Goal: Complete application form

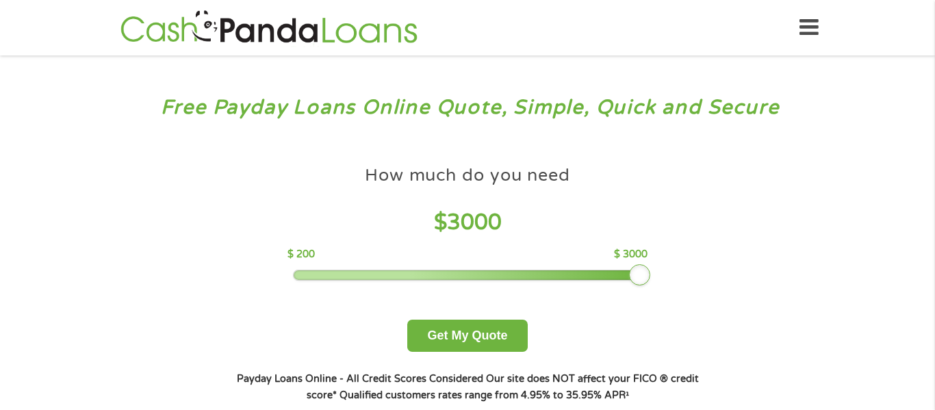
drag, startPoint x: 385, startPoint y: 277, endPoint x: 727, endPoint y: 320, distance: 345.0
click at [727, 320] on div "How much do you need? $300 $500 $750 $900 $1000 $1500 $2000 $2500 $3000 Other a…" at bounding box center [468, 280] width 524 height 289
click at [483, 345] on button "Get My Quote" at bounding box center [467, 336] width 120 height 32
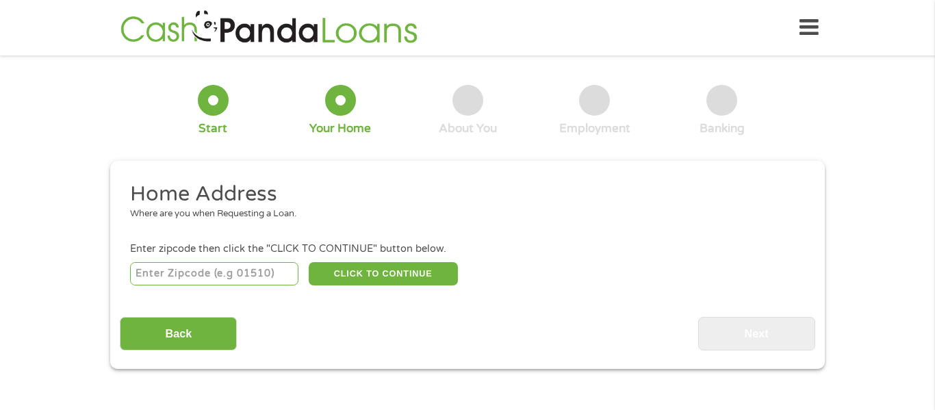
click at [235, 279] on input "number" at bounding box center [214, 273] width 169 height 23
type input "48502"
select select "[US_STATE]"
click at [368, 275] on button "CLICK TO CONTINUE" at bounding box center [383, 273] width 149 height 23
type input "48502"
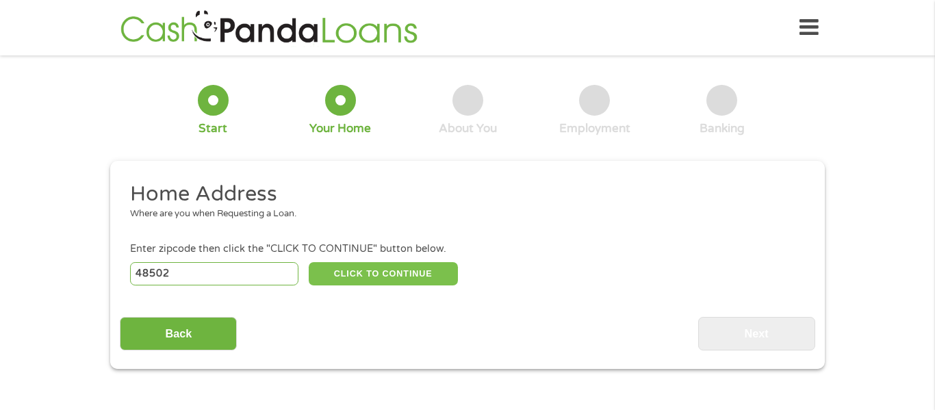
type input "Flint"
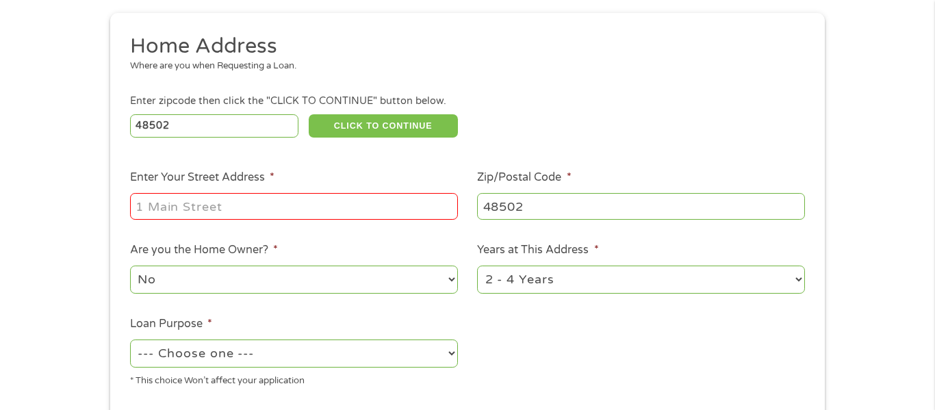
scroll to position [150, 0]
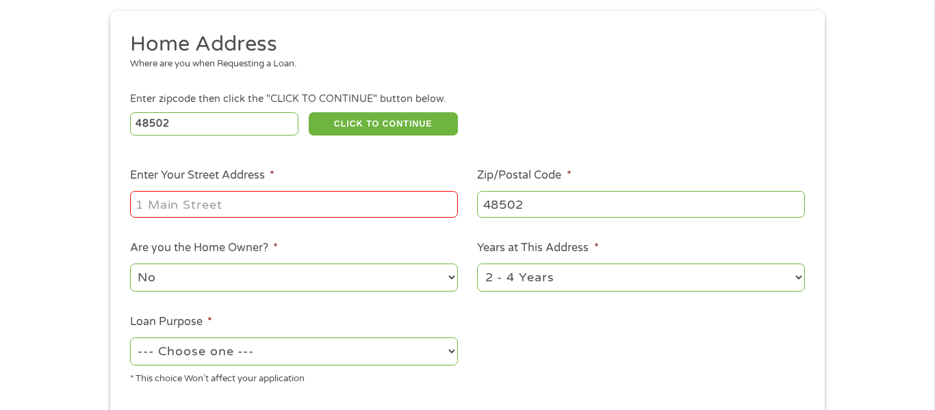
click at [248, 207] on input "Enter Your Street Address *" at bounding box center [294, 204] width 328 height 26
type input "1 riverfront crt w"
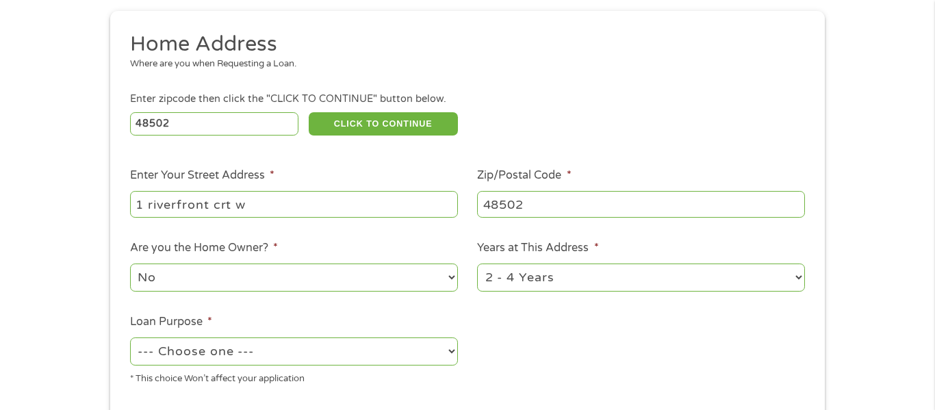
click at [266, 270] on select "No Yes" at bounding box center [294, 278] width 328 height 28
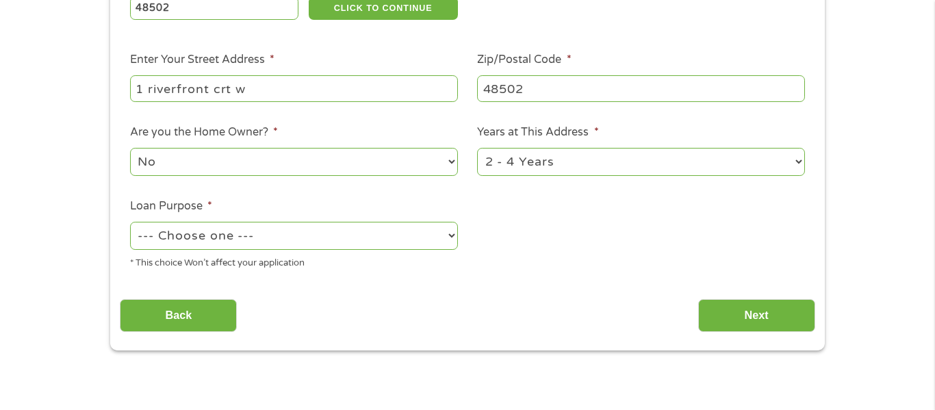
scroll to position [268, 0]
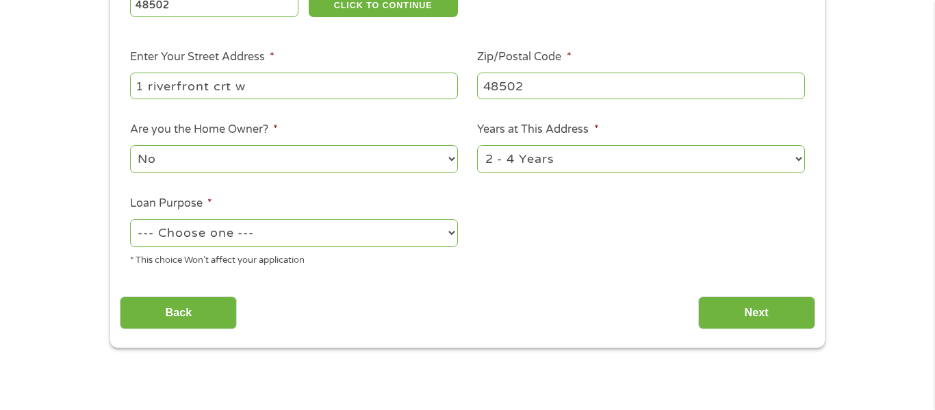
click at [413, 236] on select "--- Choose one --- Pay Bills Debt Consolidation Home Improvement Major Purchase…" at bounding box center [294, 233] width 328 height 28
select select "other"
click at [130, 220] on select "--- Choose one --- Pay Bills Debt Consolidation Home Improvement Major Purchase…" at bounding box center [294, 233] width 328 height 28
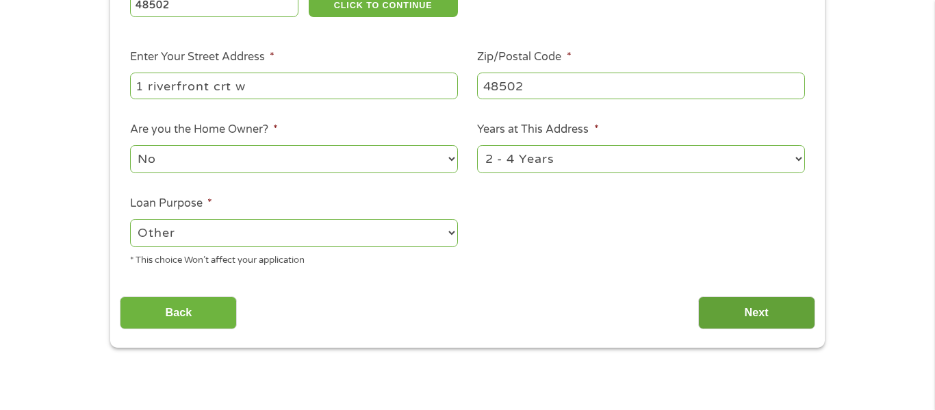
click at [763, 320] on input "Next" at bounding box center [756, 313] width 117 height 34
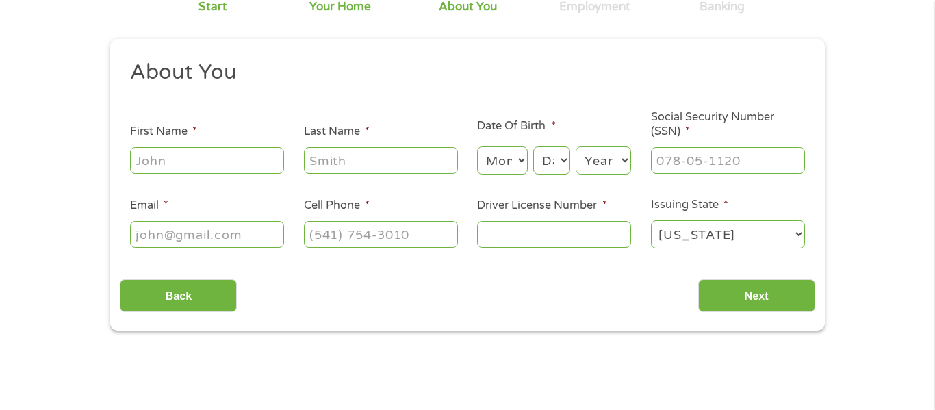
scroll to position [127, 0]
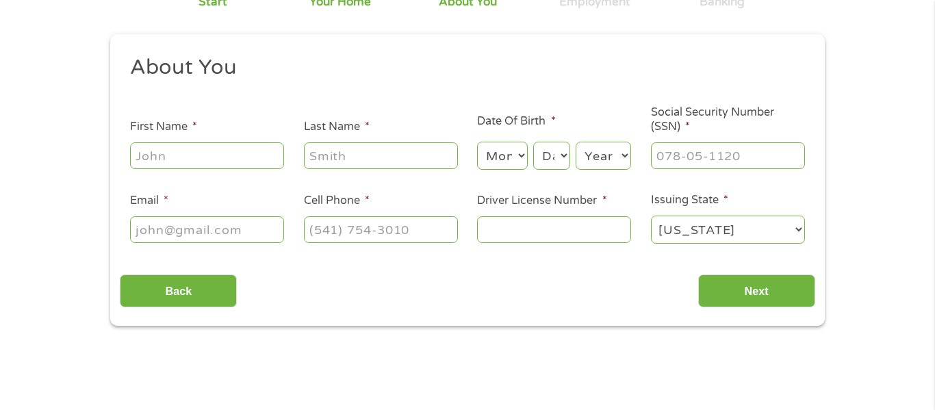
click at [226, 157] on input "First Name *" at bounding box center [207, 155] width 154 height 26
type input "Alysea"
type input "[PERSON_NAME]"
type input "[EMAIL_ADDRESS][PERSON_NAME][DOMAIN_NAME]"
type input "[PHONE_NUMBER]"
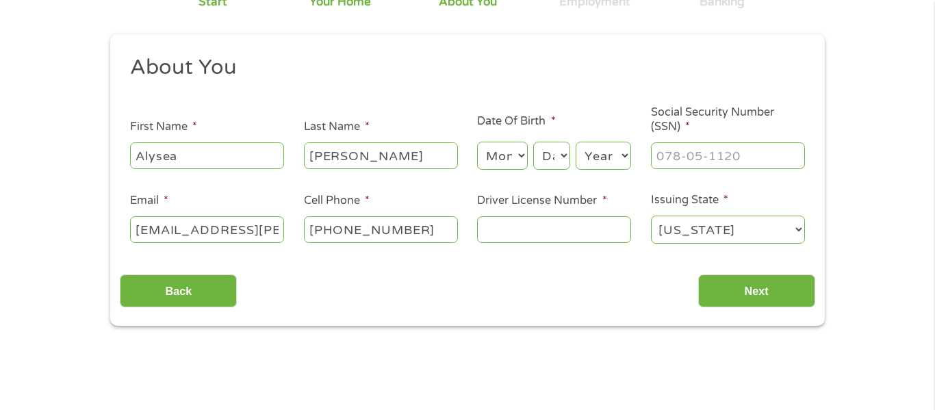
click at [506, 162] on select "Month 1 2 3 4 5 6 7 8 9 10 11 12" at bounding box center [502, 156] width 50 height 28
select select "1"
click at [477, 142] on select "Month 1 2 3 4 5 6 7 8 9 10 11 12" at bounding box center [502, 156] width 50 height 28
click at [555, 158] on select "Day 1 2 3 4 5 6 7 8 9 10 11 12 13 14 15 16 17 18 19 20 21 22 23 24 25 26 27 28 …" at bounding box center [551, 156] width 37 height 28
select select "21"
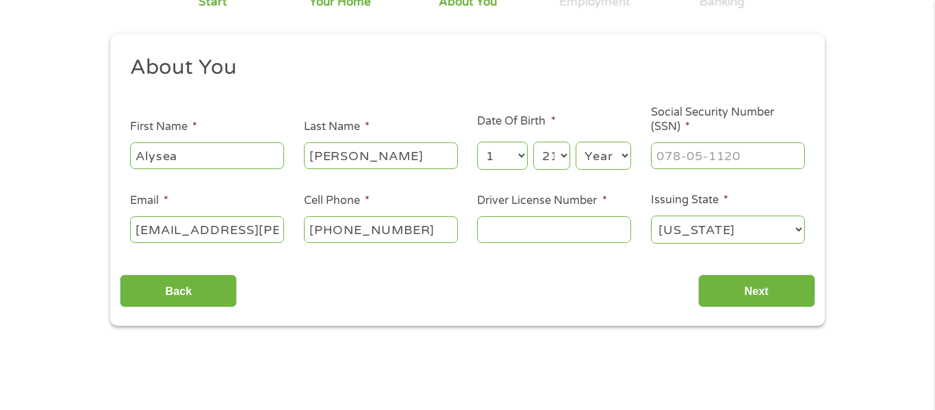
click at [533, 142] on select "Day 1 2 3 4 5 6 7 8 9 10 11 12 13 14 15 16 17 18 19 20 21 22 23 24 25 26 27 28 …" at bounding box center [551, 156] width 37 height 28
click at [604, 154] on select "Year [DATE] 2006 2005 2004 2003 2002 2001 2000 1999 1998 1997 1996 1995 1994 19…" at bounding box center [603, 156] width 55 height 28
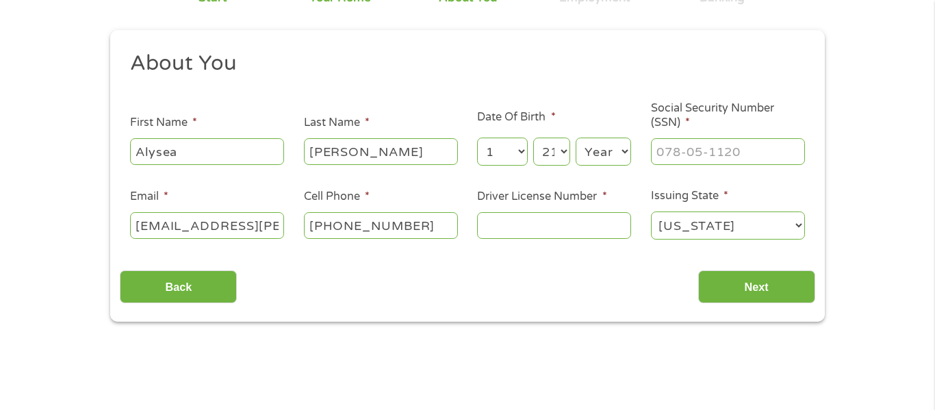
click at [604, 154] on select "Year [DATE] 2006 2005 2004 2003 2002 2001 2000 1999 1998 1997 1996 1995 1994 19…" at bounding box center [603, 152] width 55 height 28
select select "2003"
click at [576, 138] on select "Year [DATE] 2006 2005 2004 2003 2002 2001 2000 1999 1998 1997 1996 1995 1994 19…" at bounding box center [603, 152] width 55 height 28
click at [715, 153] on input "___-__-____" at bounding box center [728, 151] width 154 height 26
type input "768-18-1163"
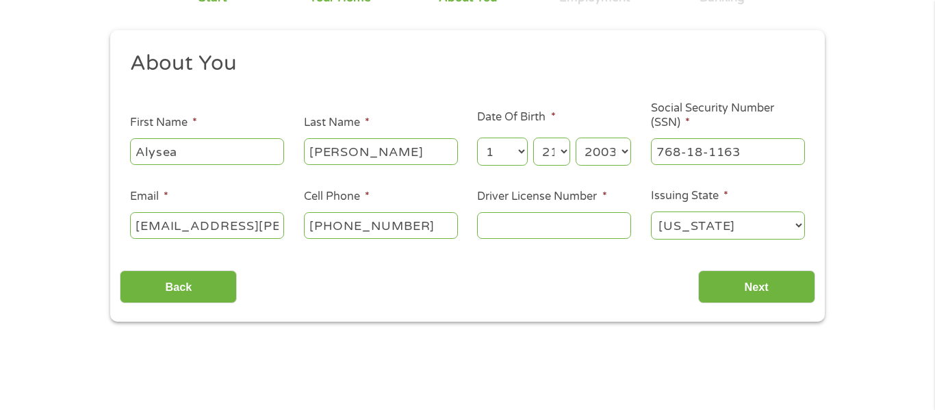
click at [563, 230] on input "Driver License Number *" at bounding box center [554, 225] width 154 height 26
type input "P900000427783"
click at [772, 294] on input "Next" at bounding box center [756, 287] width 117 height 34
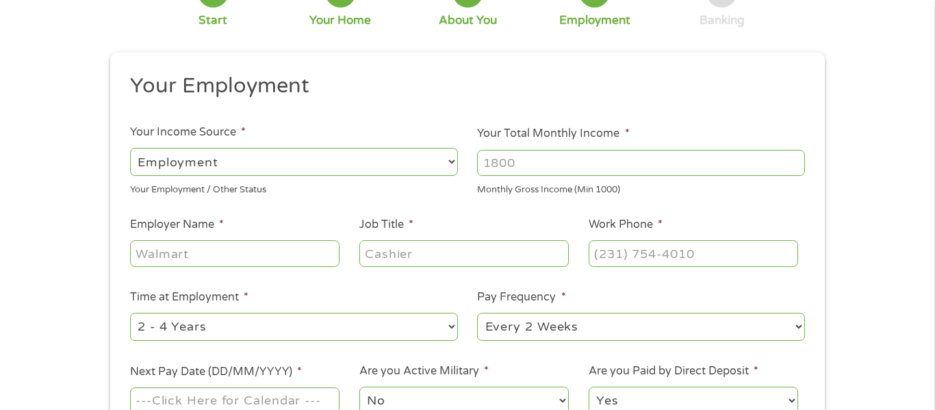
scroll to position [0, 0]
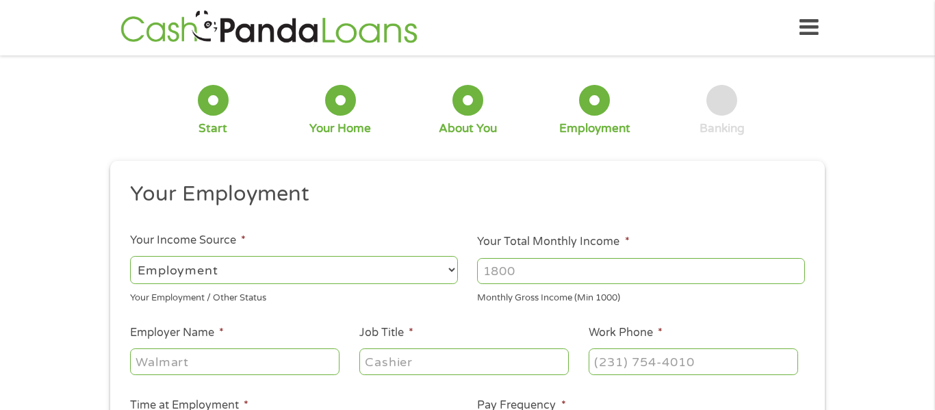
click at [619, 276] on input "Your Total Monthly Income *" at bounding box center [641, 271] width 328 height 26
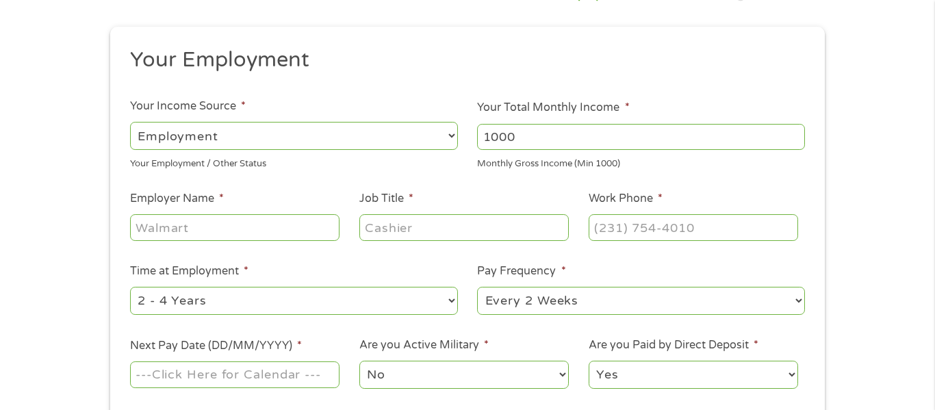
scroll to position [137, 0]
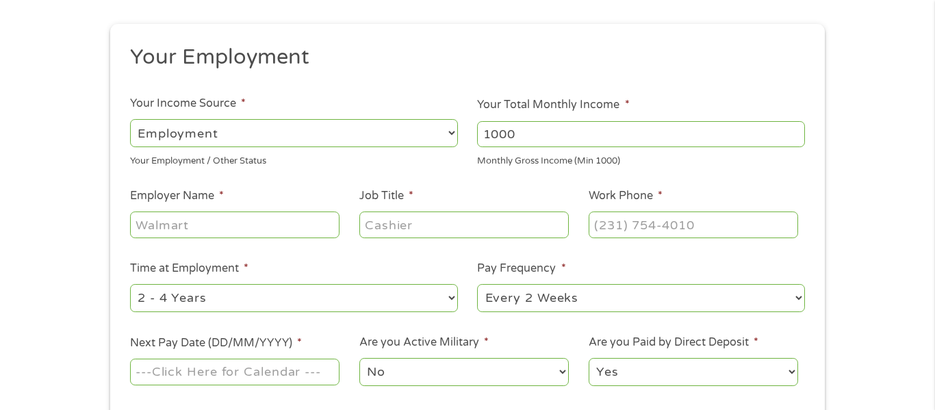
type input "1000"
click at [199, 222] on input "Employer Name *" at bounding box center [235, 225] width 210 height 26
type input "sue"
type input "[PERSON_NAME]"
click at [400, 223] on input "Job Title *" at bounding box center [464, 225] width 210 height 26
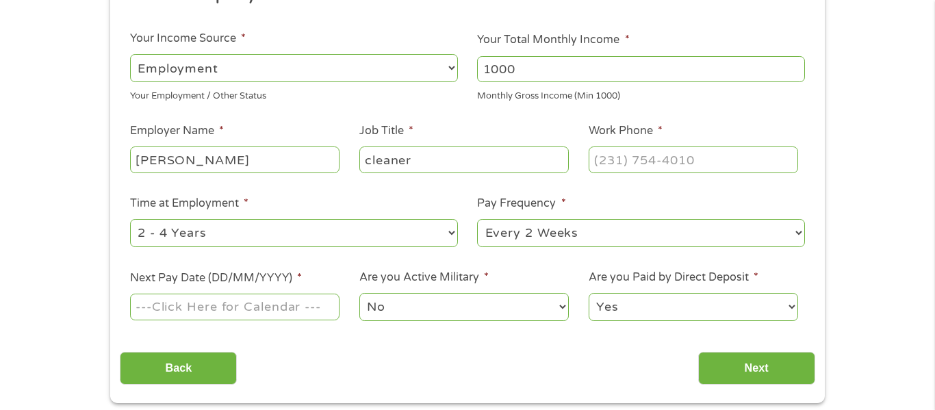
scroll to position [203, 0]
type input "cleaner"
click at [661, 164] on input "(___) ___-____" at bounding box center [694, 159] width 210 height 26
type input "[PHONE_NUMBER]"
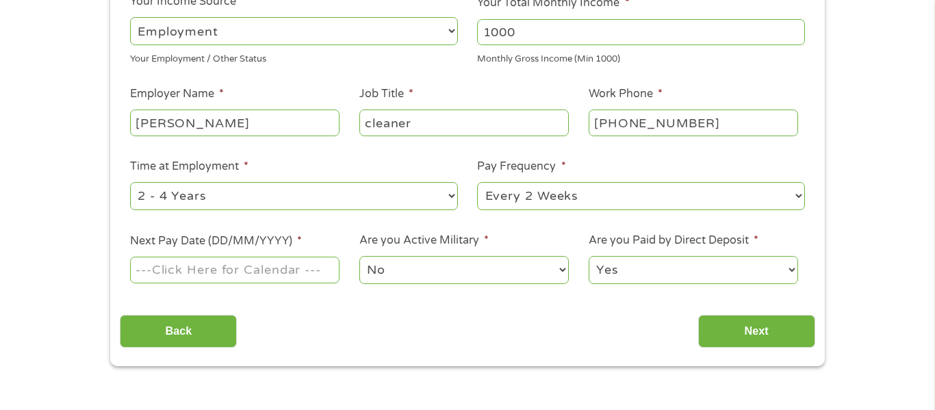
scroll to position [243, 0]
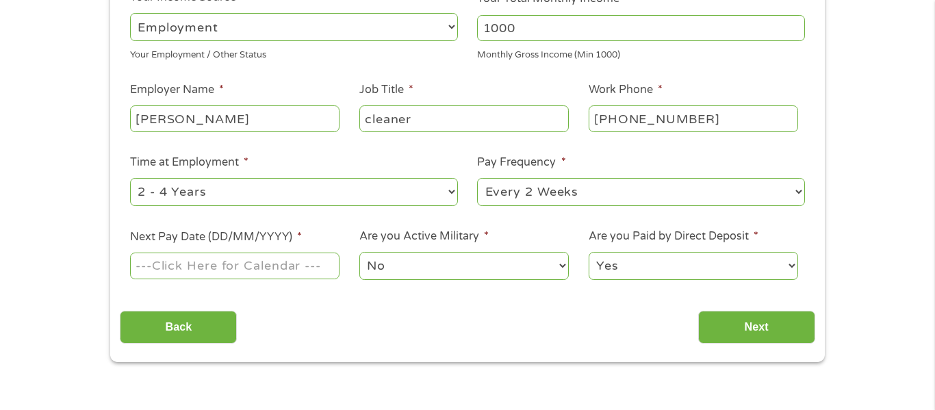
click at [415, 190] on select "--- Choose one --- 1 Year or less 1 - 2 Years 2 - 4 Years Over 4 Years" at bounding box center [294, 192] width 328 height 28
select select "12months"
click at [130, 178] on select "--- Choose one --- 1 Year or less 1 - 2 Years 2 - 4 Years Over 4 Years" at bounding box center [294, 192] width 328 height 28
click at [287, 266] on input "Next Pay Date (DD/MM/YYYY) *" at bounding box center [235, 266] width 210 height 26
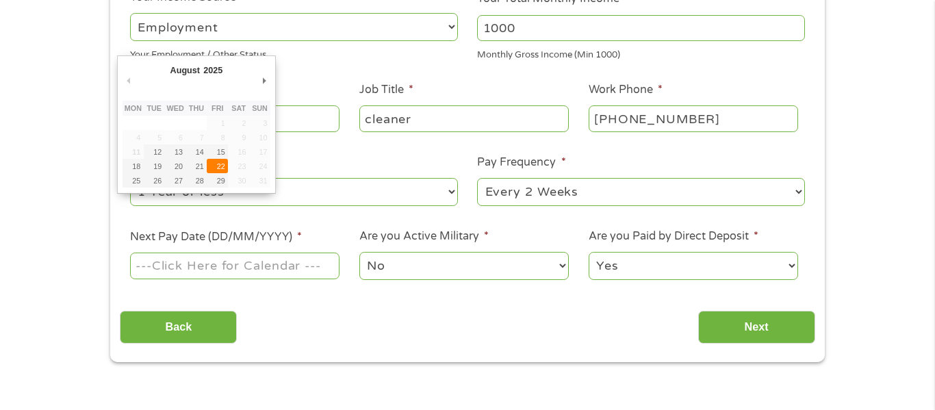
type input "[DATE]"
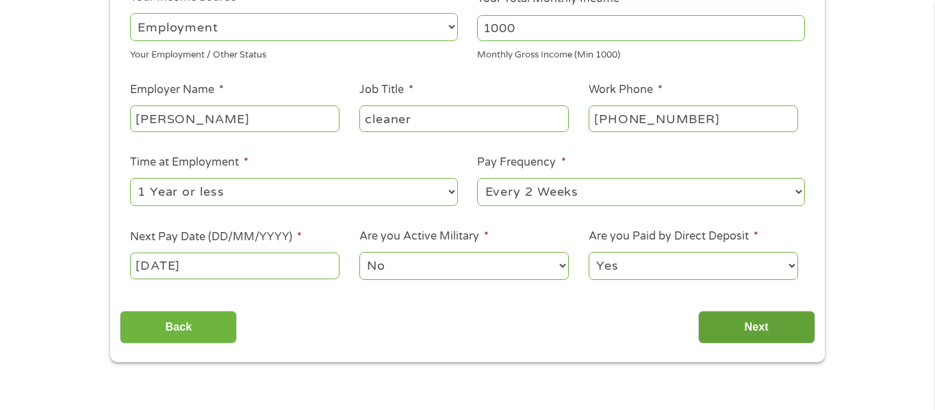
click at [741, 330] on input "Next" at bounding box center [756, 328] width 117 height 34
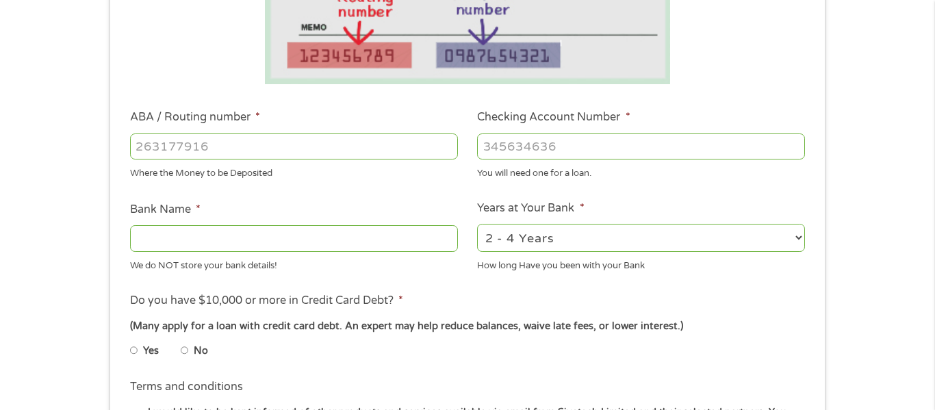
scroll to position [333, 0]
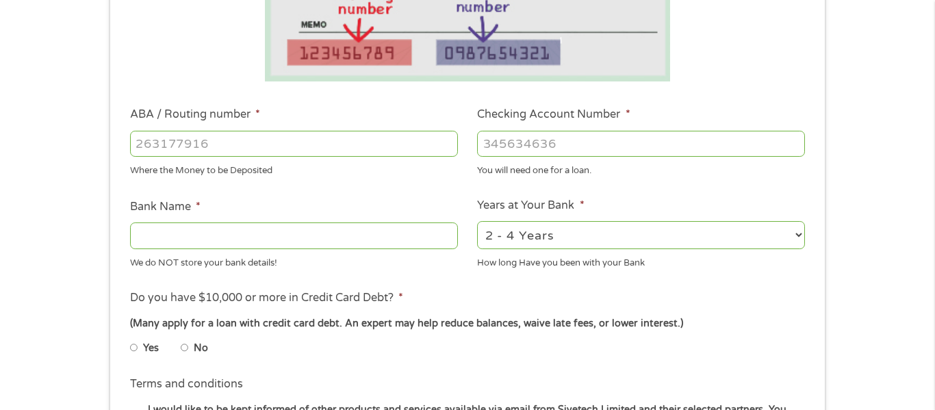
click at [362, 140] on input "ABA / Routing number *" at bounding box center [294, 144] width 328 height 26
type input "272476543"
type input "THE [GEOGRAPHIC_DATA] CU"
type input "272476543"
click at [507, 153] on input "Checking Account Number *" at bounding box center [641, 144] width 328 height 26
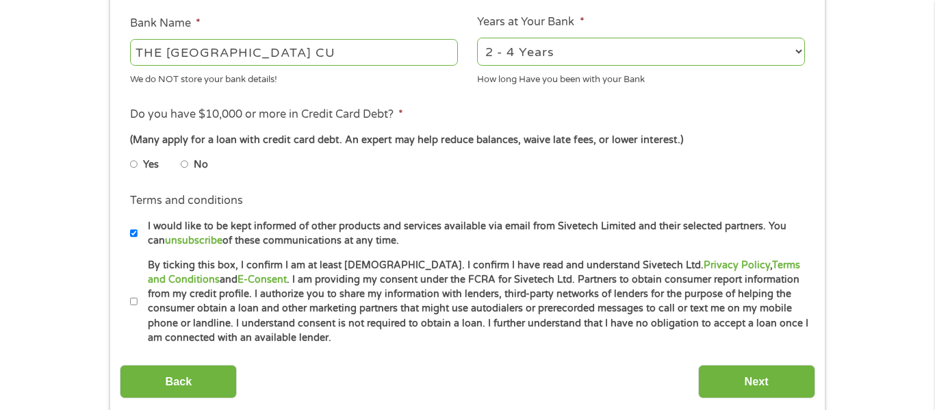
scroll to position [518, 0]
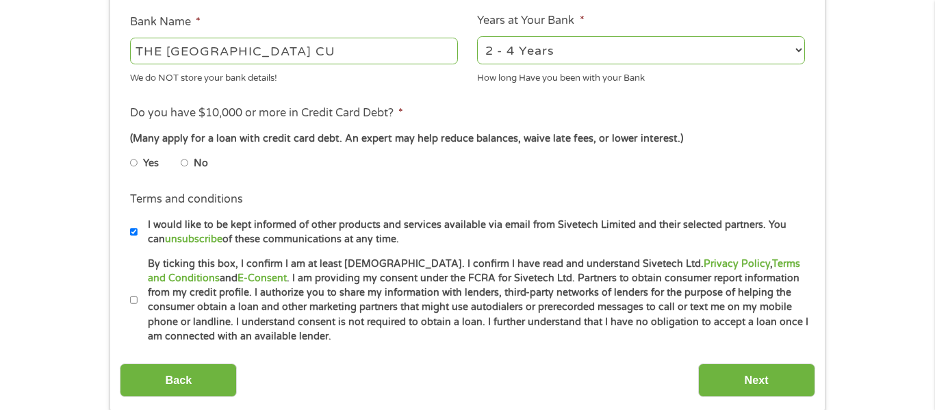
type input "800261505"
click at [183, 165] on input "No" at bounding box center [185, 163] width 8 height 22
radio input "true"
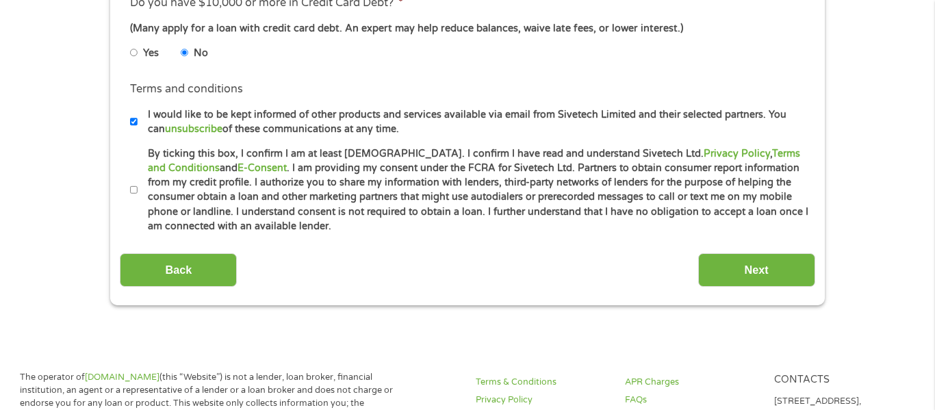
scroll to position [633, 0]
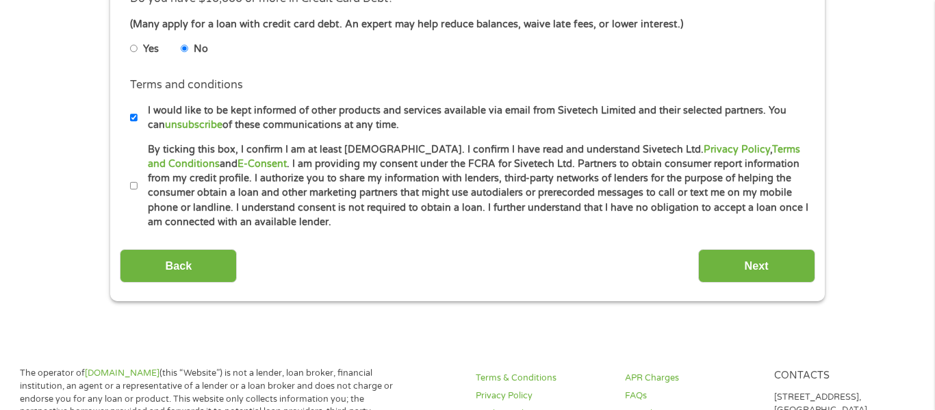
click at [136, 189] on input "By ticking this box, I confirm I am at least [DEMOGRAPHIC_DATA]. I confirm I ha…" at bounding box center [134, 186] width 8 height 22
checkbox input "true"
click at [778, 262] on input "Next" at bounding box center [756, 266] width 117 height 34
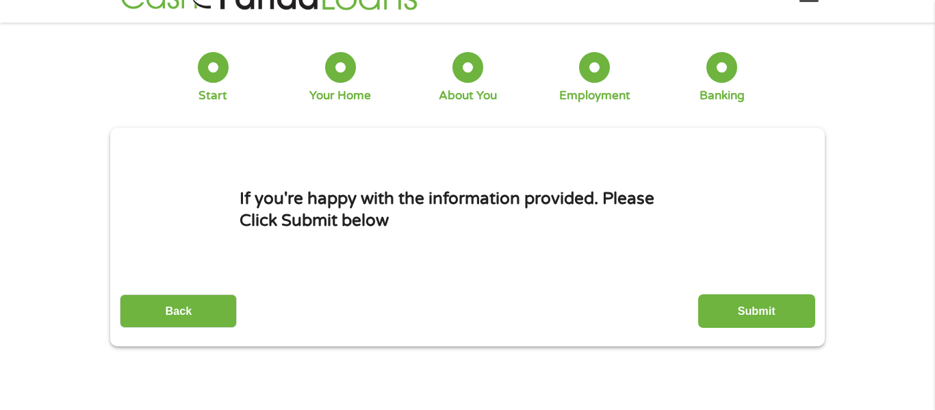
scroll to position [38, 0]
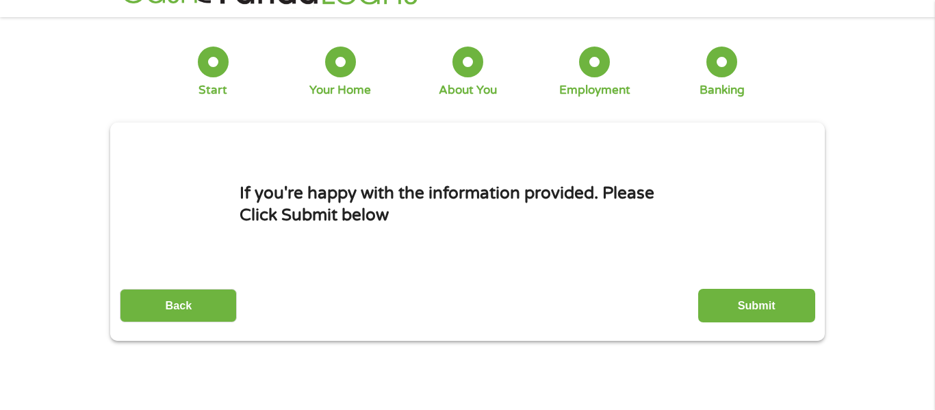
click at [783, 327] on div "This field is hidden when viewing the form gclid Cj0KCQjwqebEBhD9ARIsAFZMbfywRB…" at bounding box center [467, 232] width 715 height 218
click at [776, 315] on input "Submit" at bounding box center [756, 306] width 117 height 34
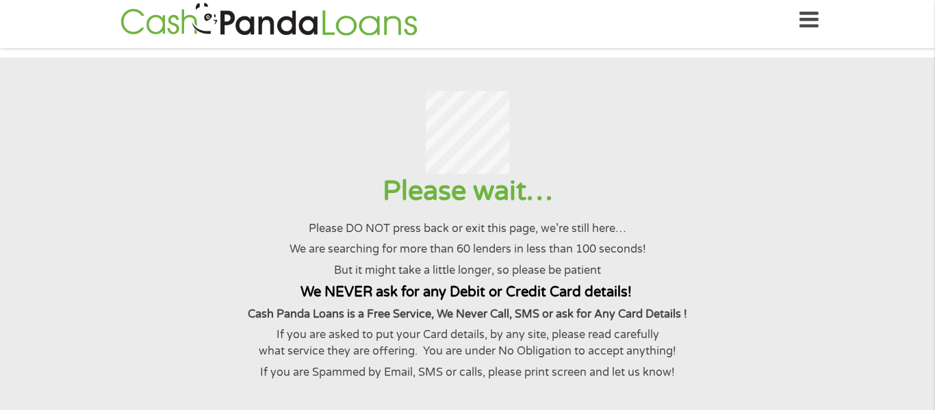
scroll to position [0, 0]
